Goal: Task Accomplishment & Management: Use online tool/utility

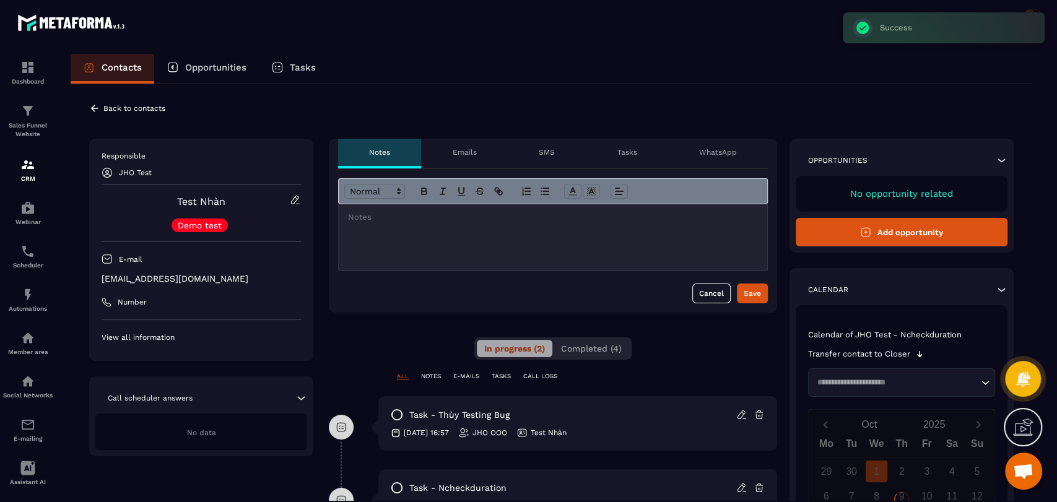
scroll to position [224, 0]
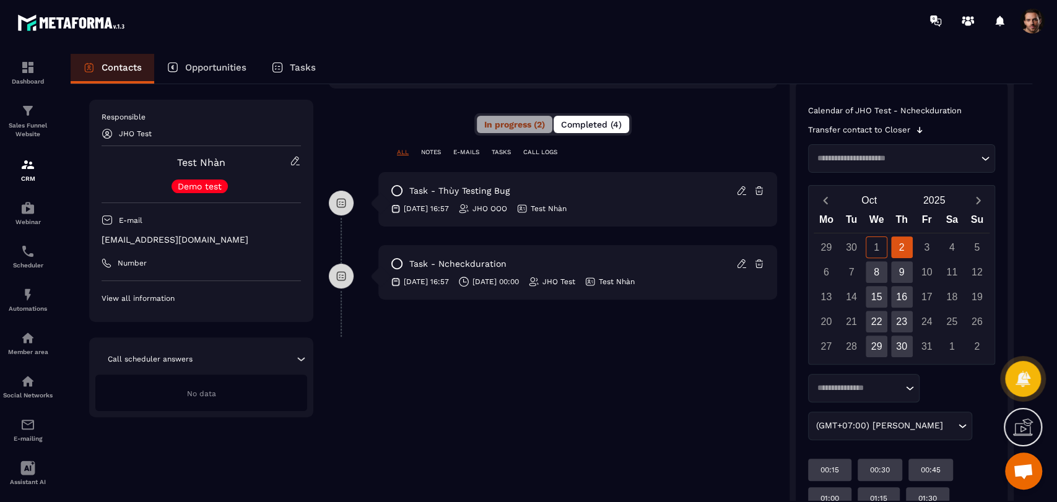
click at [580, 123] on span "Completed (4)" at bounding box center [591, 125] width 61 height 10
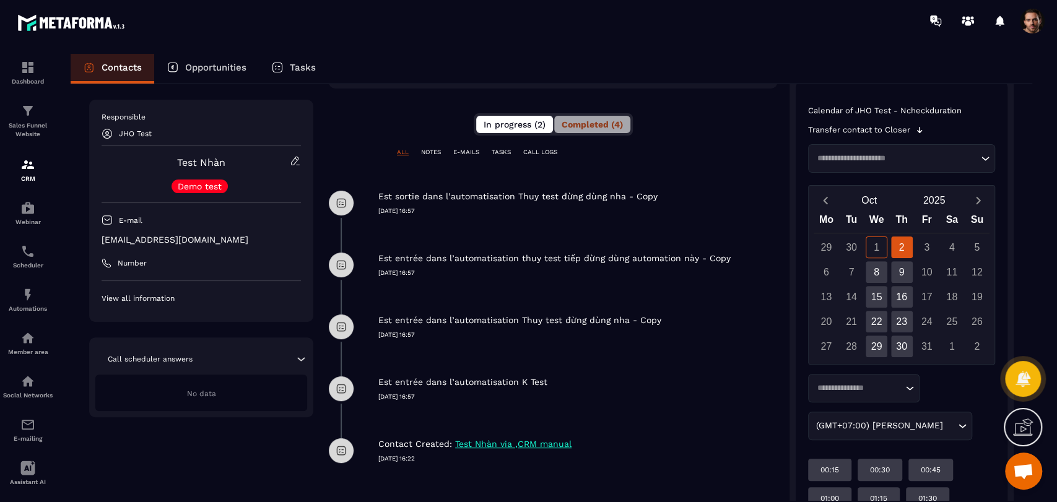
click at [523, 121] on span "In progress (2)" at bounding box center [515, 125] width 62 height 10
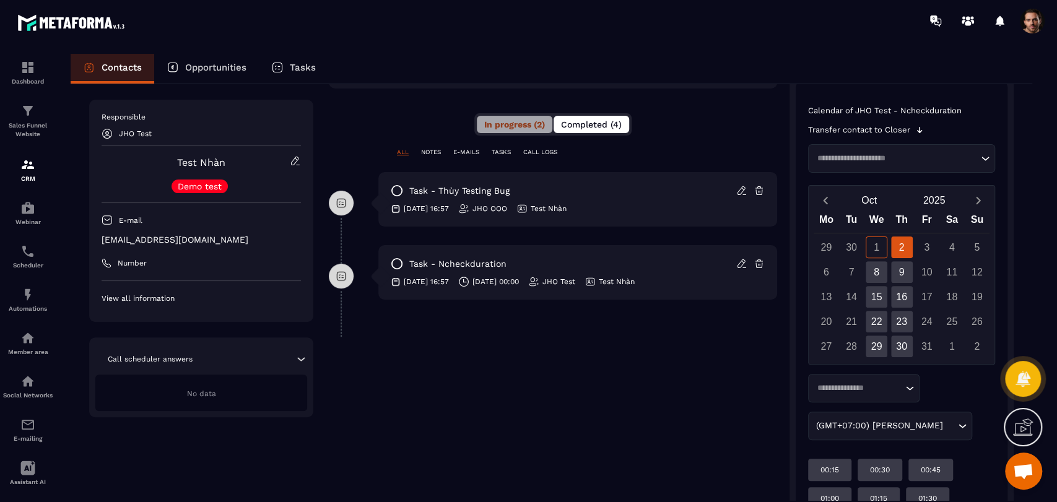
click at [564, 120] on span "Completed (4)" at bounding box center [591, 125] width 61 height 10
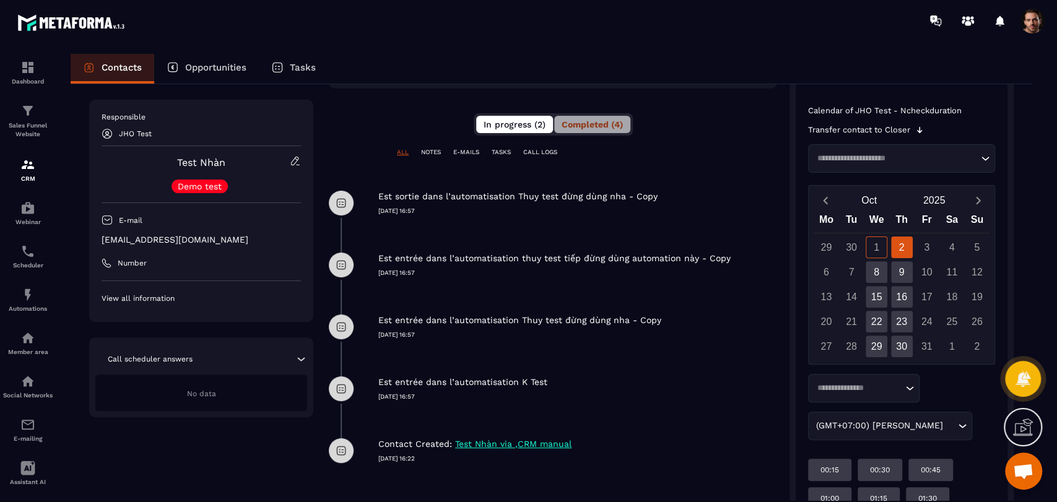
click at [495, 120] on span "In progress (2)" at bounding box center [515, 125] width 62 height 10
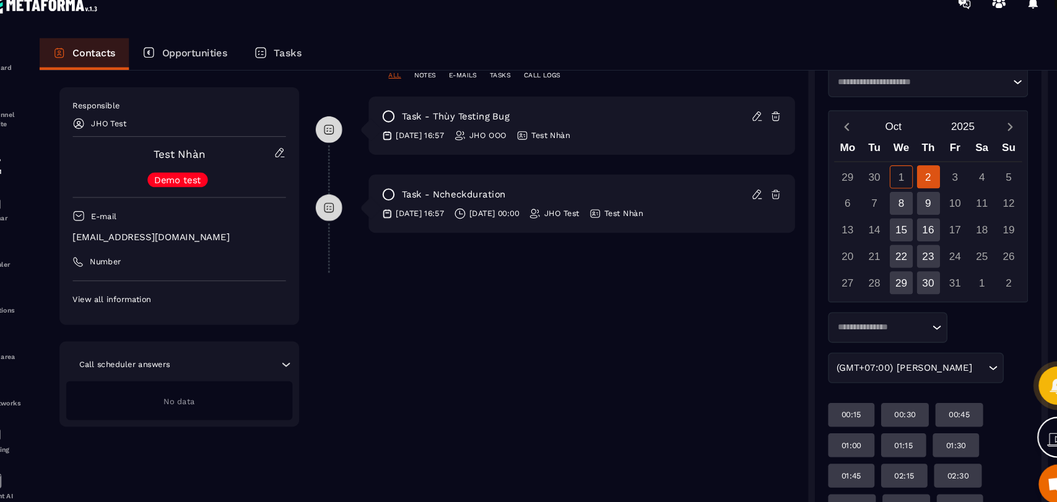
scroll to position [352, 0]
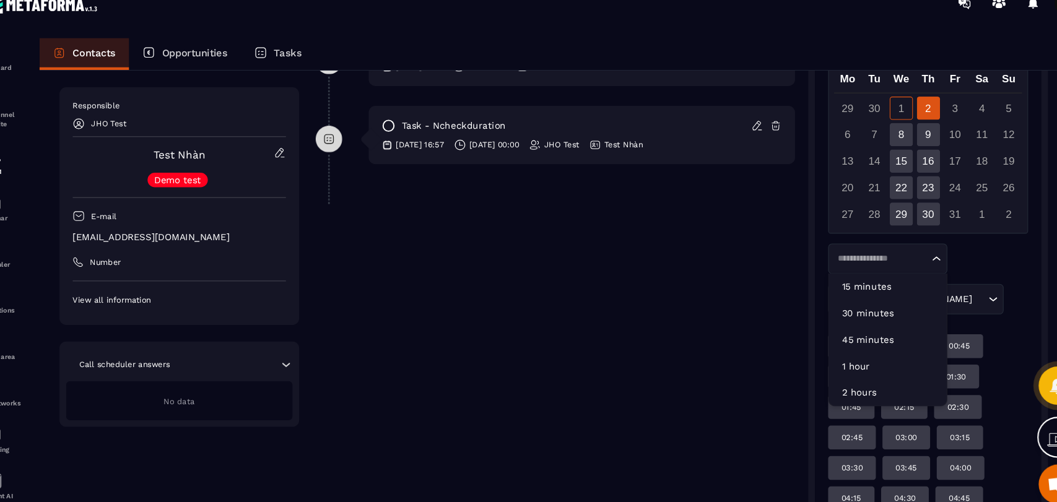
click at [868, 252] on div "Loading..." at bounding box center [863, 260] width 111 height 28
click at [868, 334] on p "45 minutes" at bounding box center [863, 335] width 85 height 12
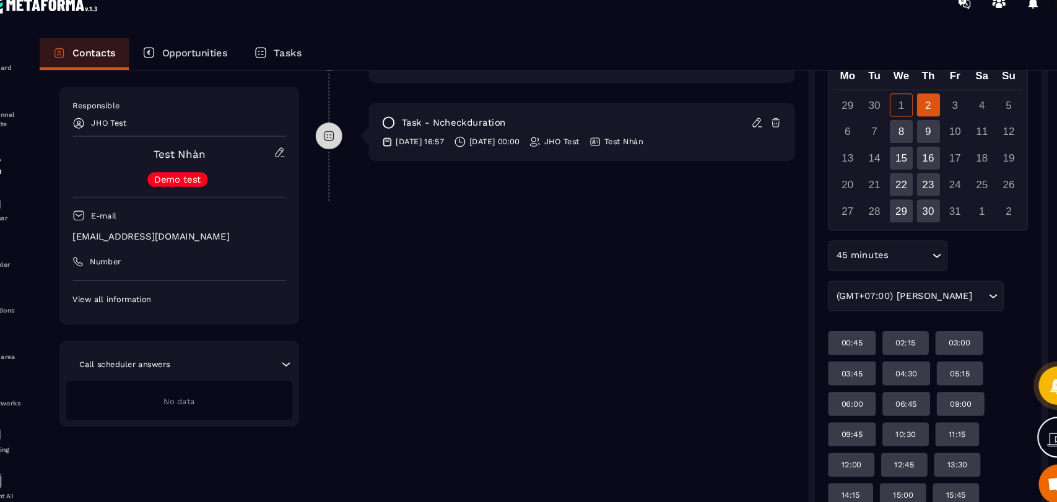
scroll to position [354, 0]
click at [874, 144] on div "8" at bounding box center [877, 142] width 22 height 22
click at [879, 164] on div "15" at bounding box center [877, 167] width 22 height 22
click at [883, 185] on div "22" at bounding box center [877, 192] width 22 height 22
click at [879, 221] on div "29" at bounding box center [877, 217] width 22 height 22
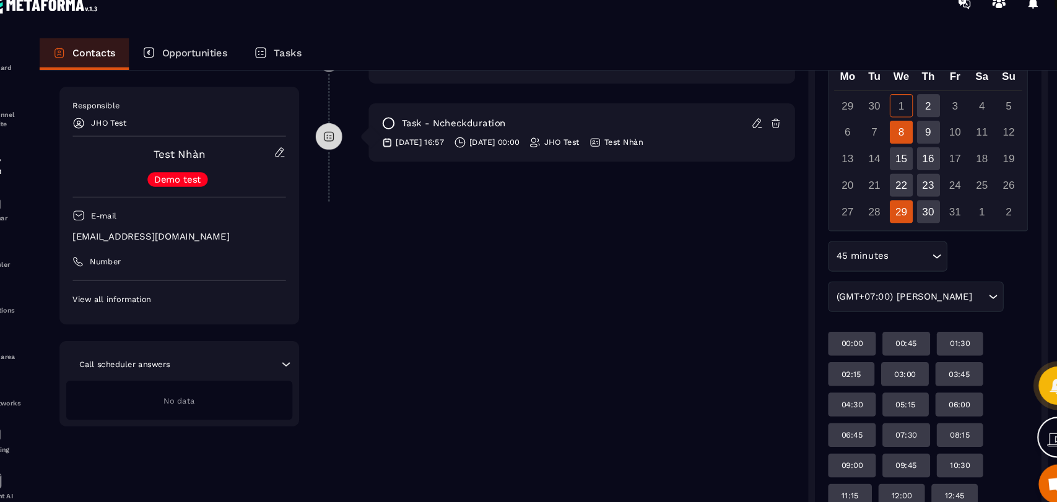
click at [877, 144] on div "8" at bounding box center [877, 142] width 22 height 22
click at [880, 171] on div "15" at bounding box center [877, 167] width 22 height 22
click at [874, 194] on div "22" at bounding box center [877, 192] width 22 height 22
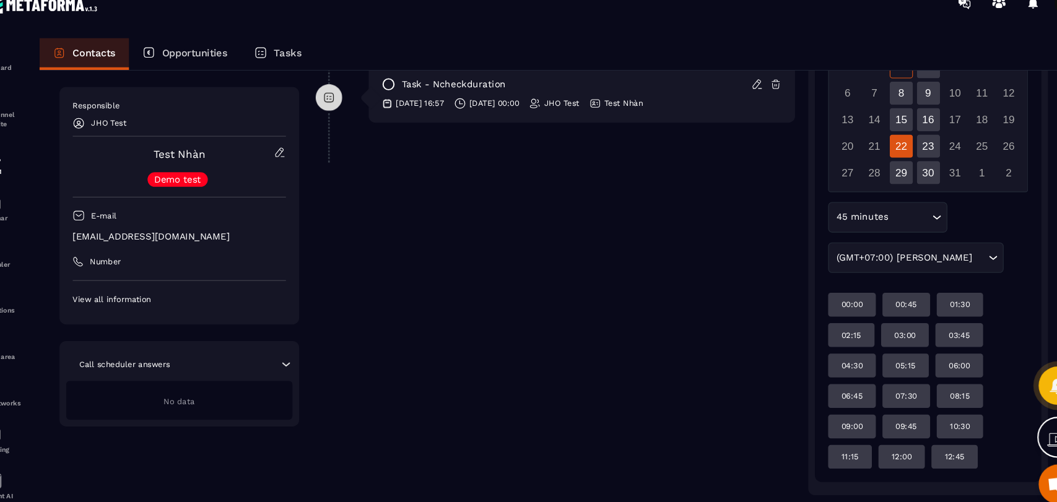
scroll to position [390, 0]
click at [876, 176] on div "29" at bounding box center [877, 181] width 22 height 22
click at [875, 157] on div "22" at bounding box center [877, 157] width 22 height 22
click at [879, 122] on div "15" at bounding box center [877, 132] width 22 height 22
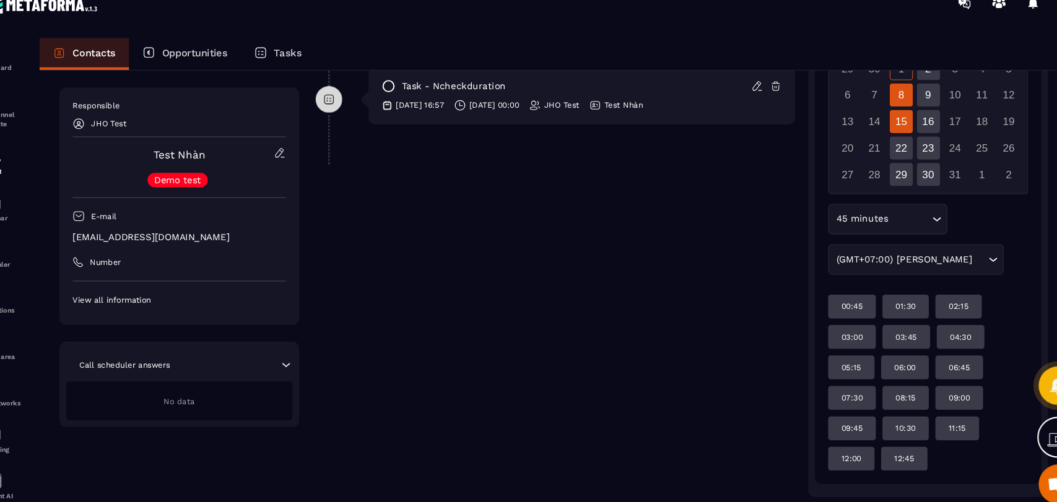
click at [877, 109] on div "8" at bounding box center [877, 107] width 22 height 22
click at [874, 162] on div "22" at bounding box center [877, 157] width 22 height 22
click at [873, 188] on div "29" at bounding box center [877, 182] width 22 height 22
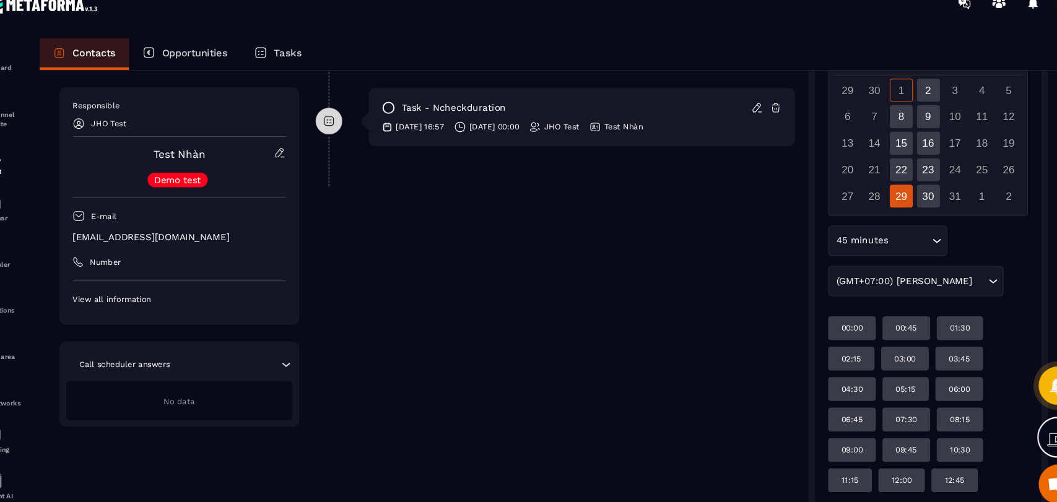
scroll to position [367, 0]
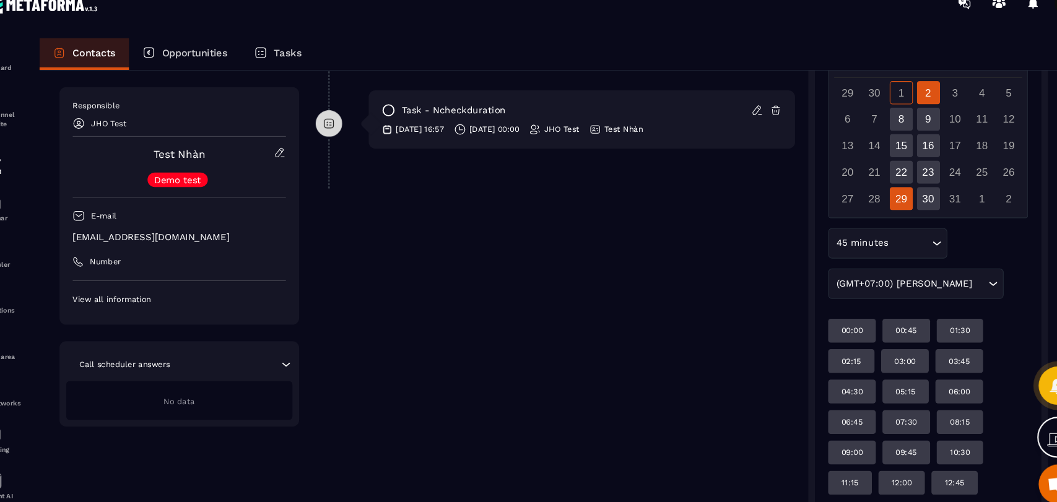
click at [908, 99] on div "2" at bounding box center [902, 105] width 22 height 22
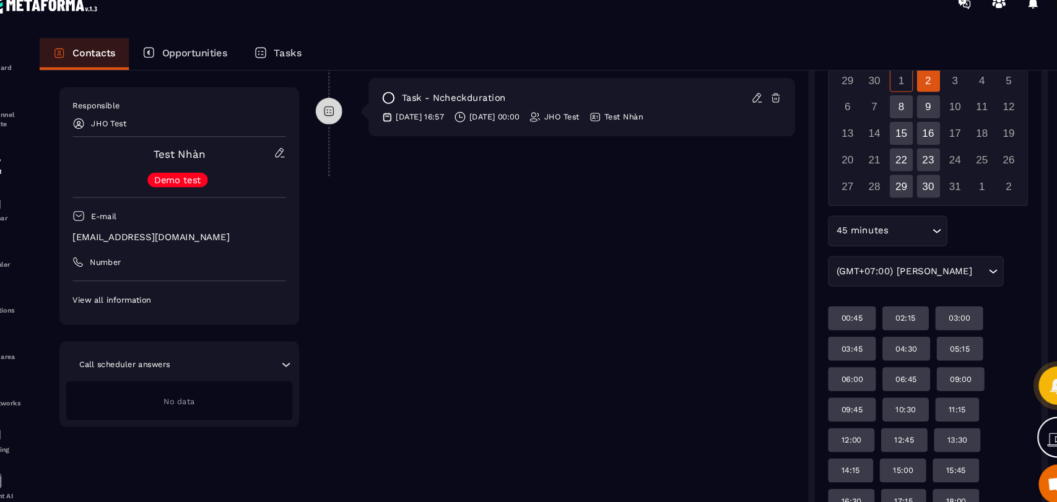
scroll to position [379, 0]
click at [868, 238] on input "Search for option" at bounding box center [884, 234] width 35 height 14
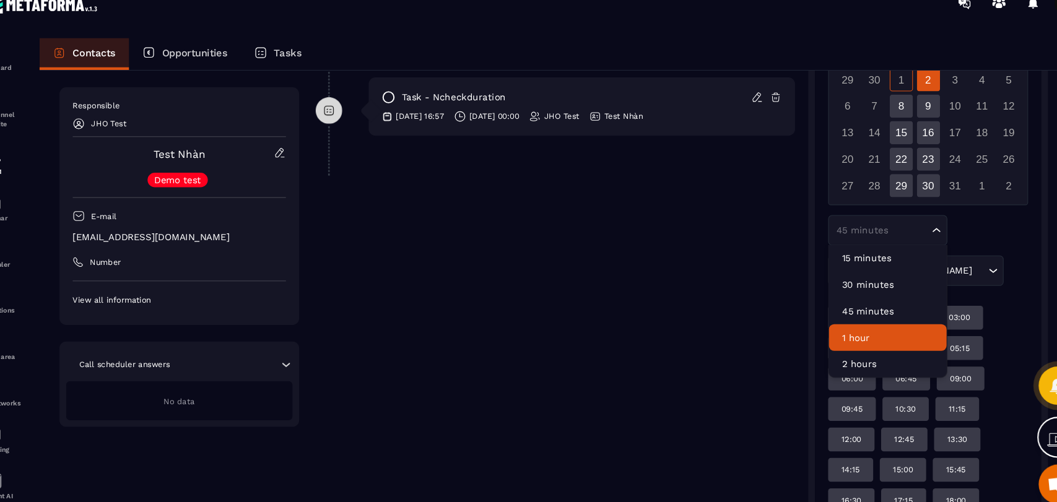
click at [864, 329] on p "1 hour" at bounding box center [863, 334] width 85 height 12
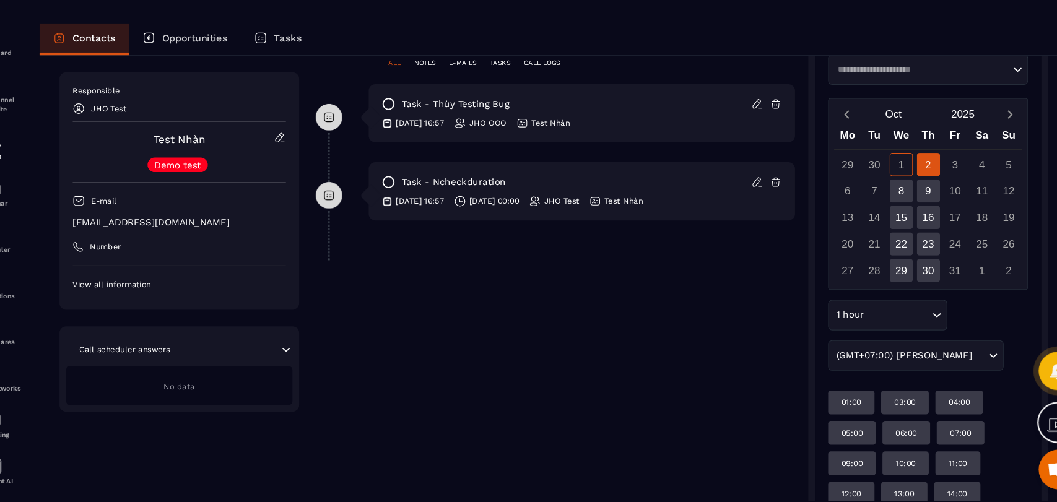
scroll to position [350, 0]
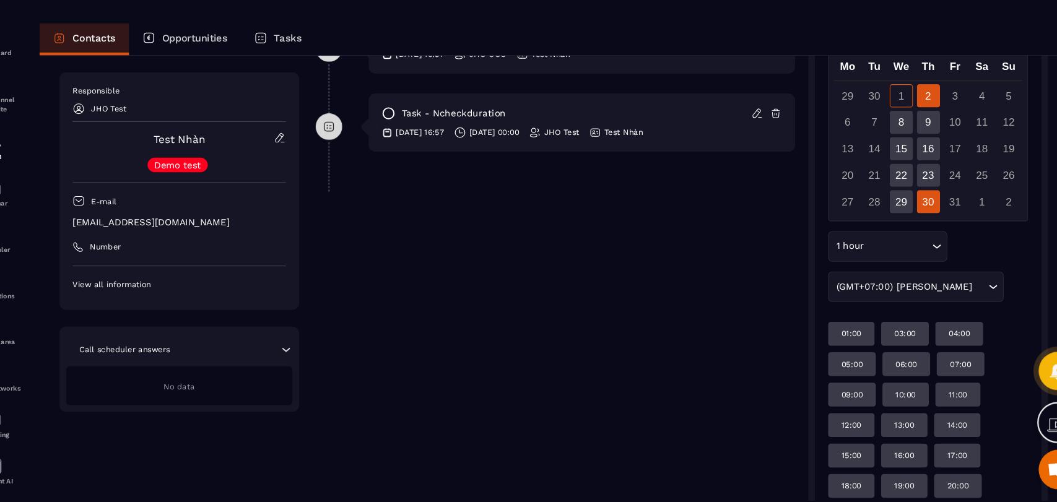
click at [894, 220] on div "30" at bounding box center [902, 221] width 22 height 22
click at [905, 193] on div "23" at bounding box center [902, 196] width 22 height 22
click at [902, 173] on div "16" at bounding box center [902, 171] width 22 height 22
click at [899, 149] on div "9" at bounding box center [902, 147] width 22 height 22
click at [905, 128] on div "2" at bounding box center [902, 122] width 22 height 22
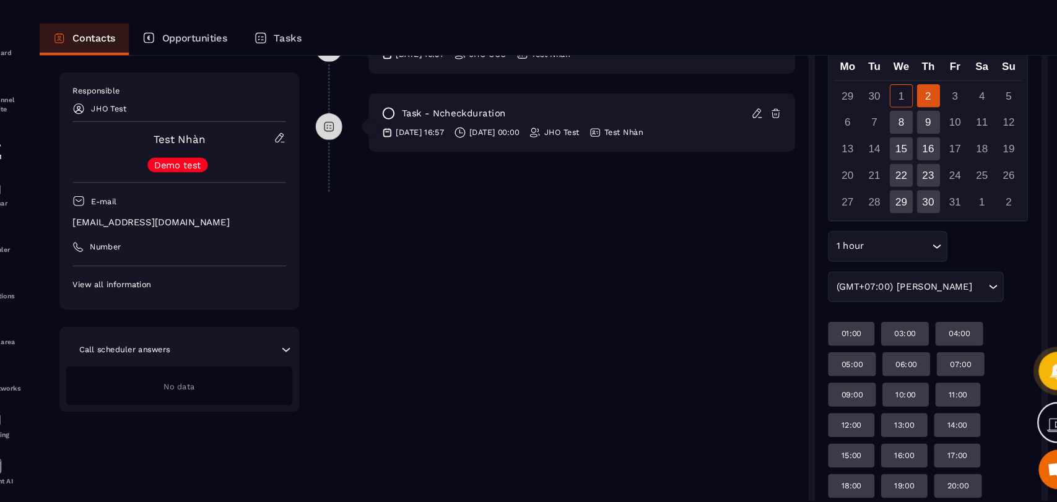
click at [859, 262] on input "Search for option" at bounding box center [874, 263] width 58 height 14
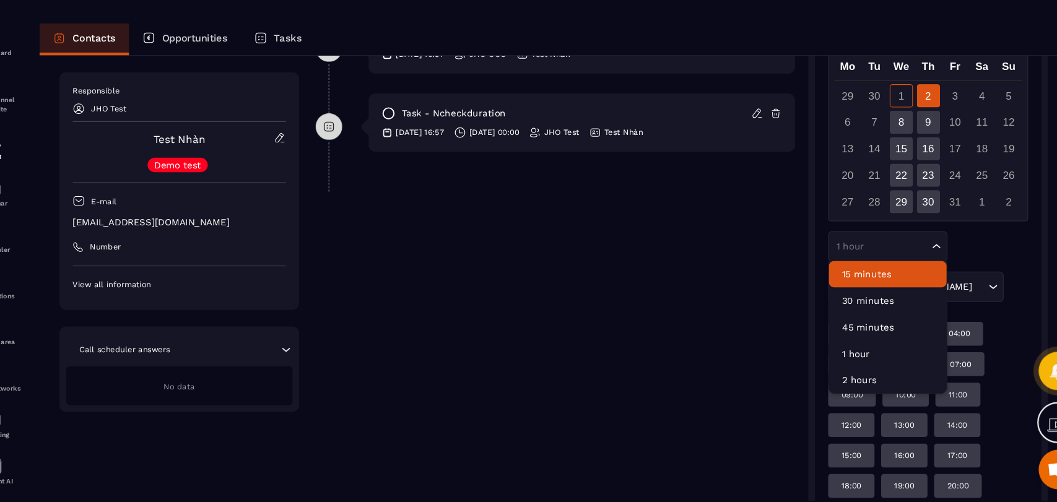
click at [869, 279] on li "15 minutes" at bounding box center [864, 288] width 110 height 25
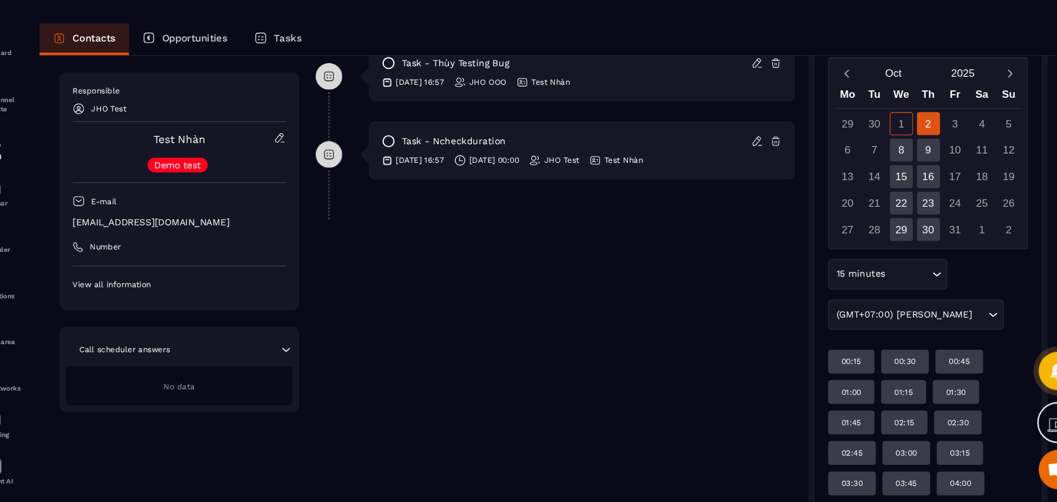
scroll to position [318, 0]
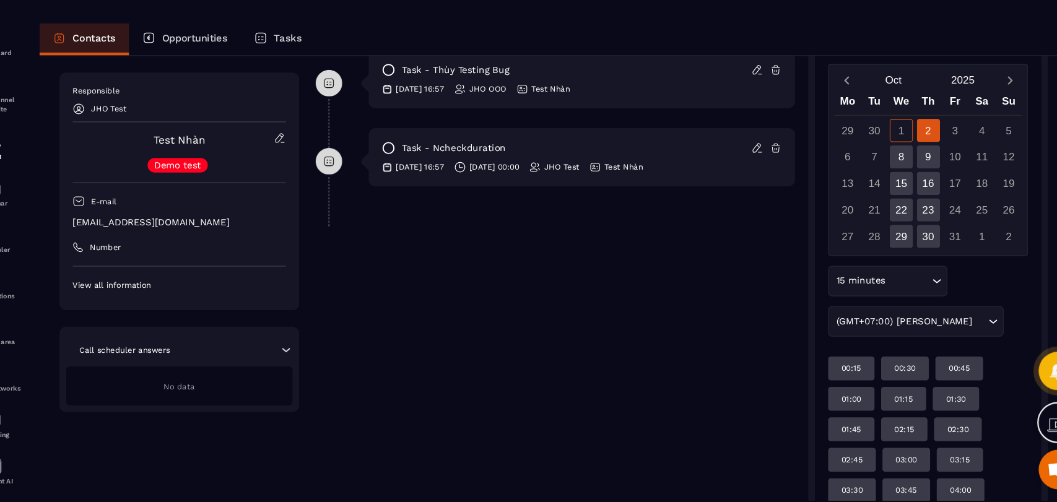
click at [885, 299] on input "Search for option" at bounding box center [883, 295] width 38 height 14
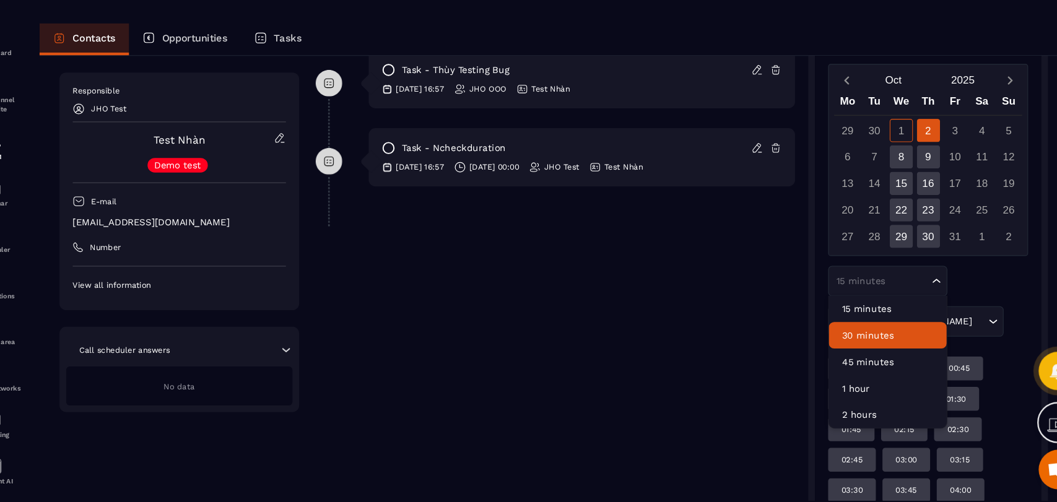
click at [872, 339] on p "30 minutes" at bounding box center [863, 345] width 85 height 12
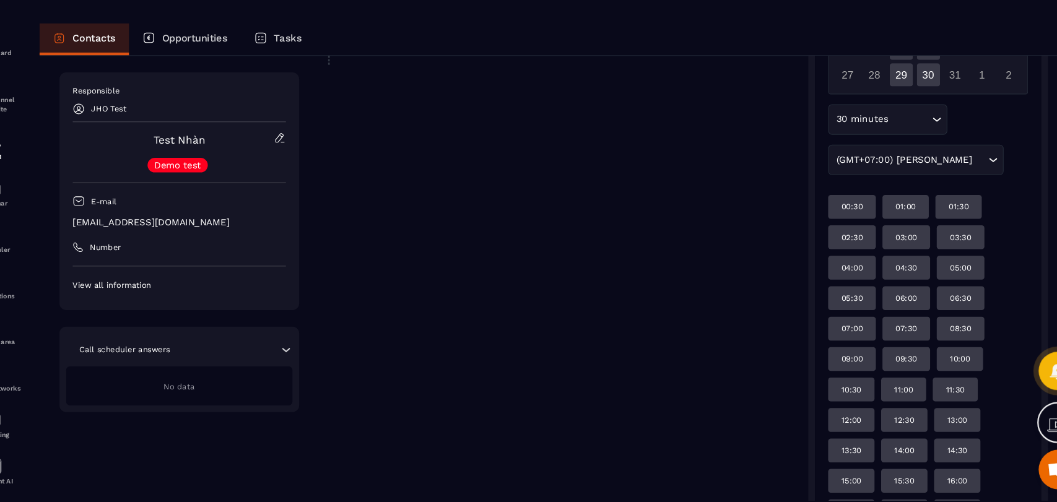
scroll to position [466, 0]
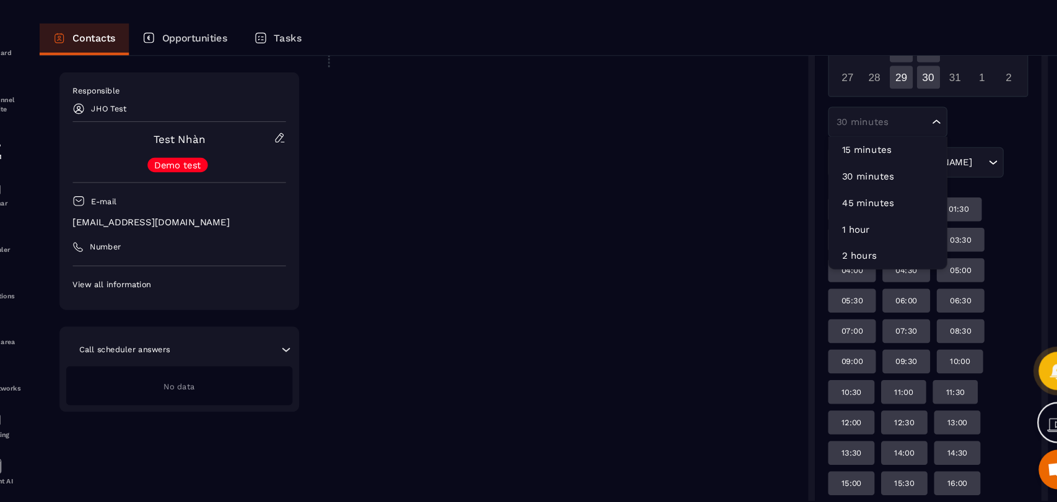
click at [859, 149] on div "30 minutes" at bounding box center [858, 146] width 92 height 12
click at [841, 235] on li "1 hour" at bounding box center [864, 246] width 110 height 25
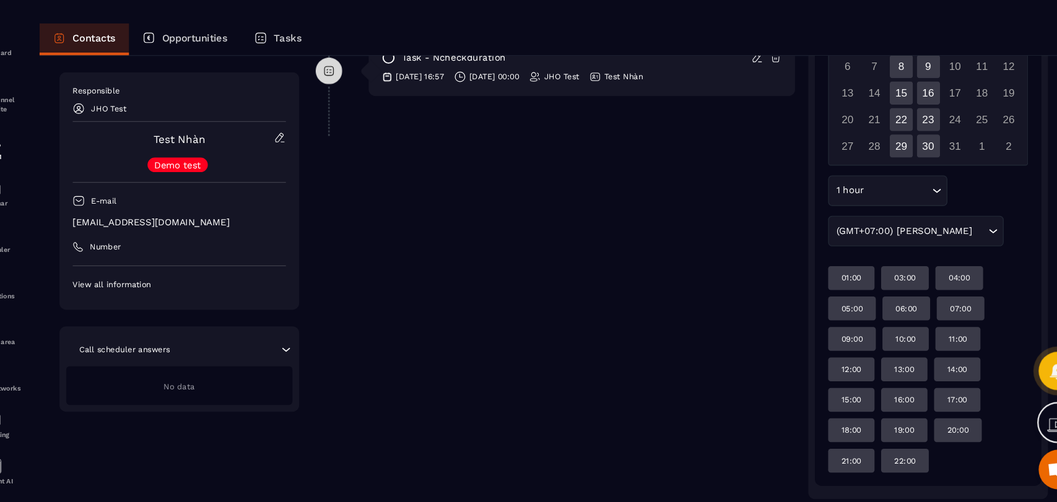
scroll to position [337, 0]
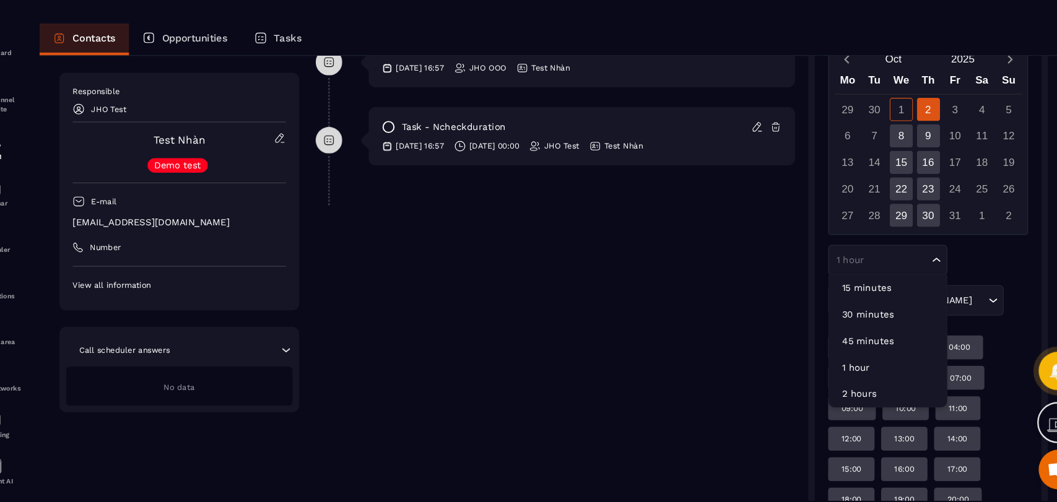
click at [869, 269] on input "Search for option" at bounding box center [857, 275] width 89 height 12
click at [864, 295] on p "15 minutes" at bounding box center [863, 301] width 85 height 12
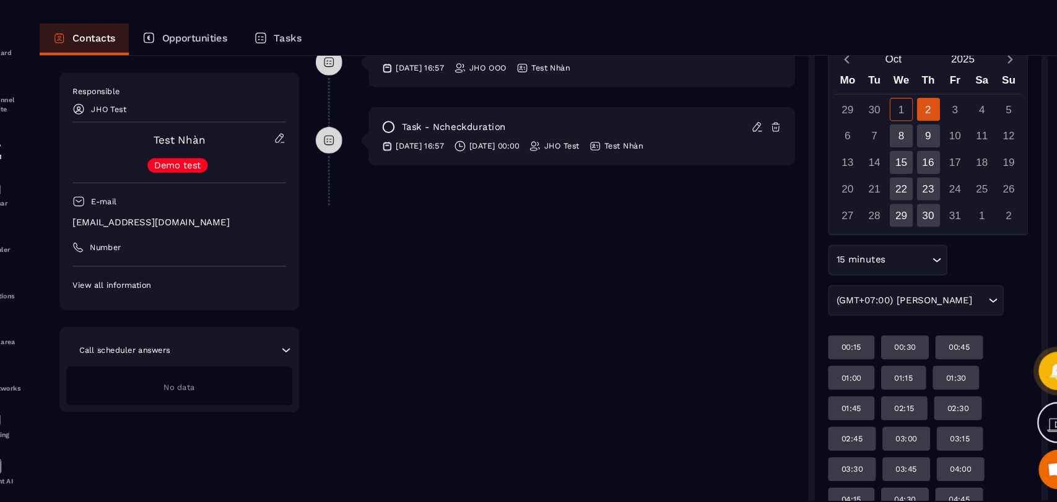
click at [874, 272] on input "Search for option" at bounding box center [883, 275] width 38 height 14
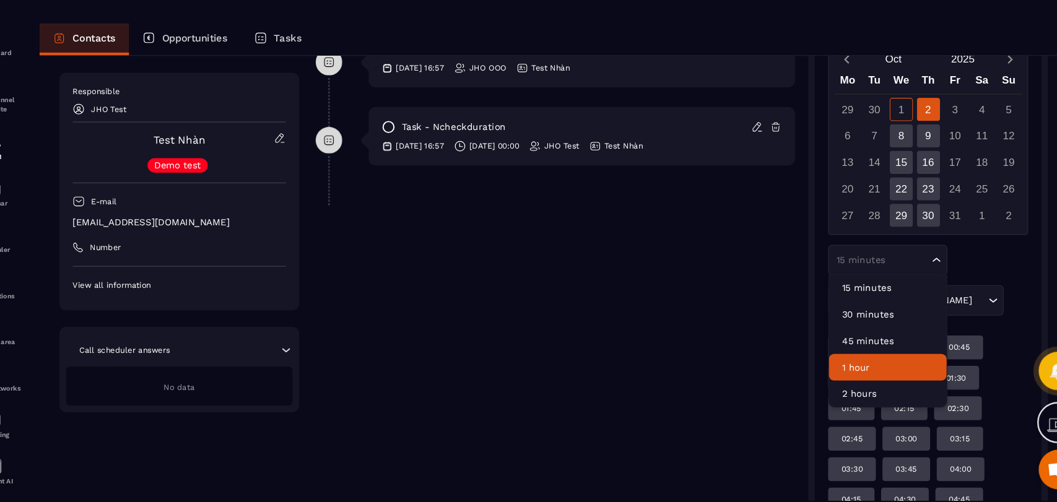
click at [862, 364] on li "1 hour" at bounding box center [864, 375] width 110 height 25
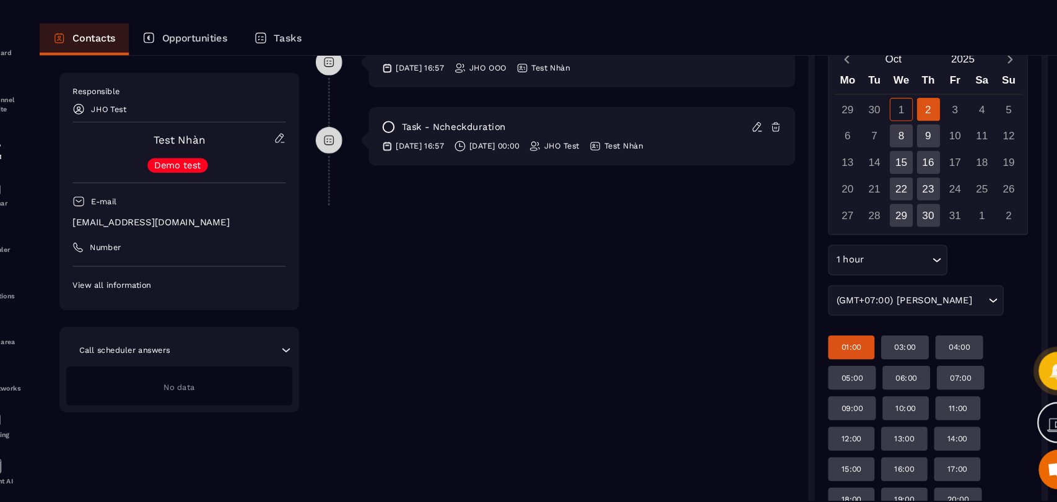
click at [824, 353] on p "01:00" at bounding box center [829, 357] width 19 height 10
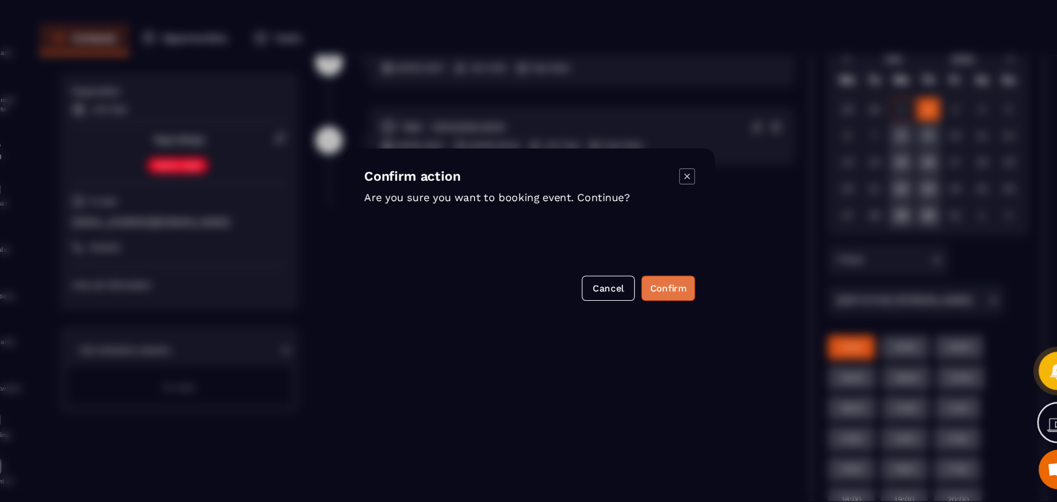
click at [647, 303] on button "Confirm" at bounding box center [658, 302] width 50 height 24
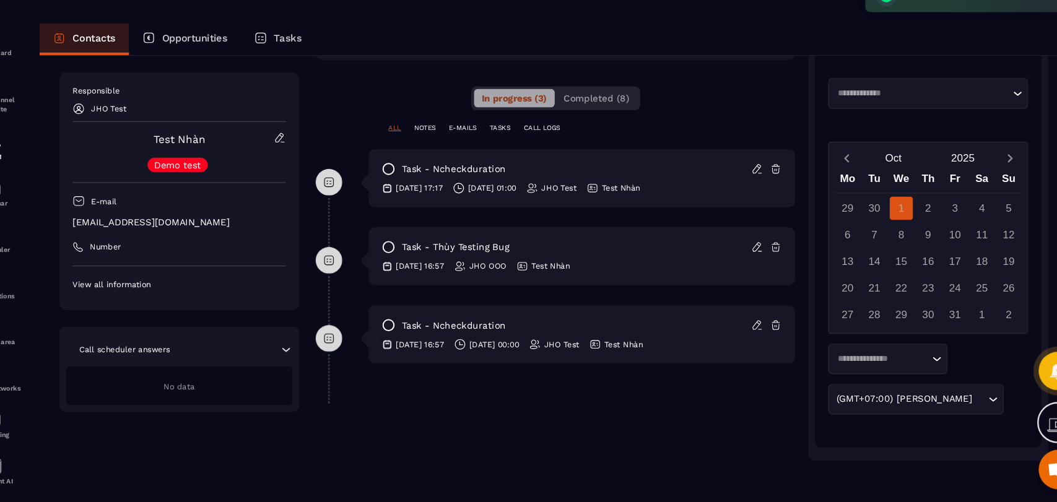
scroll to position [224, 0]
